Goal: Book appointment/travel/reservation

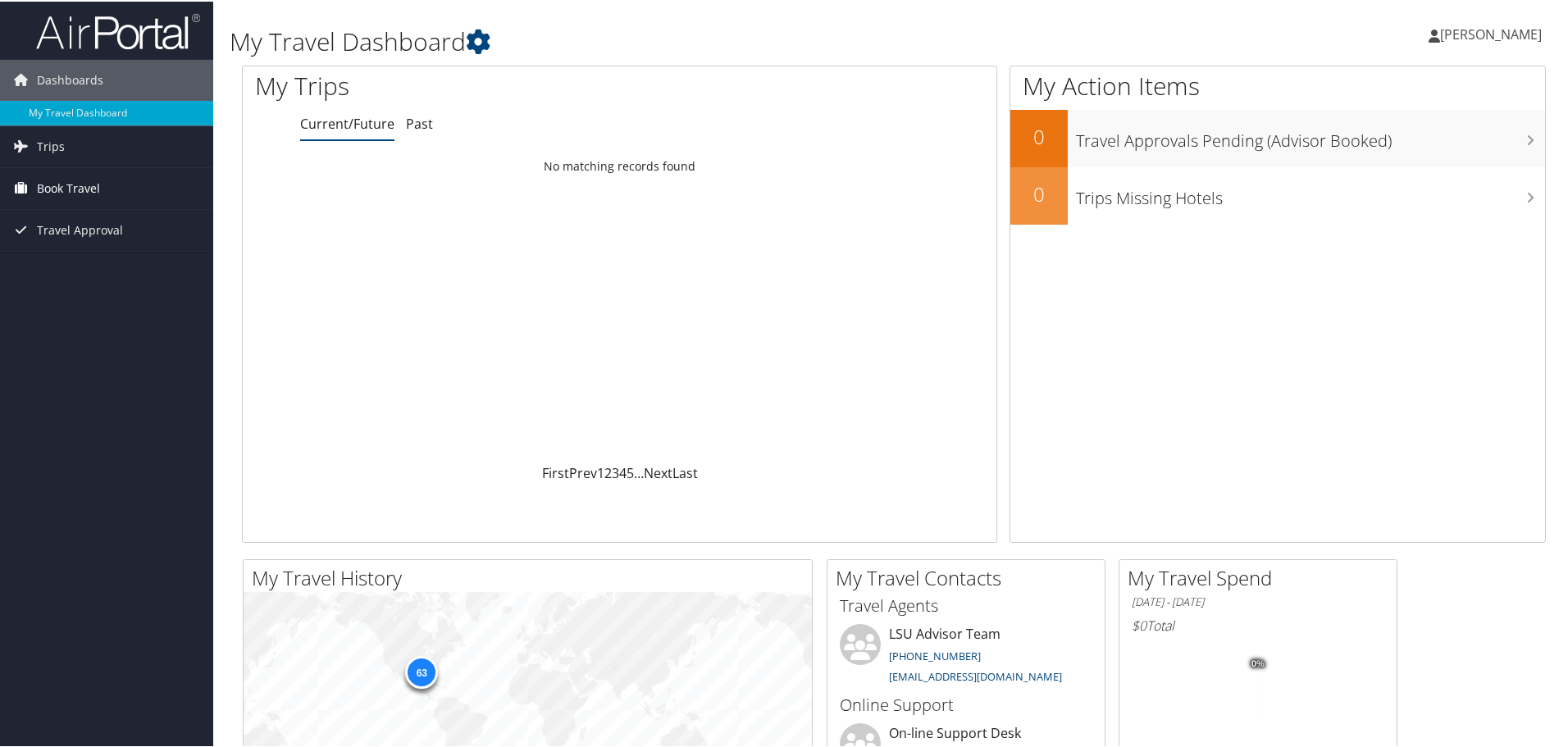
click at [66, 186] on span "Book Travel" at bounding box center [69, 187] width 63 height 41
click at [138, 236] on link "Book/Manage Online Trips" at bounding box center [107, 245] width 213 height 25
